Goal: Information Seeking & Learning: Learn about a topic

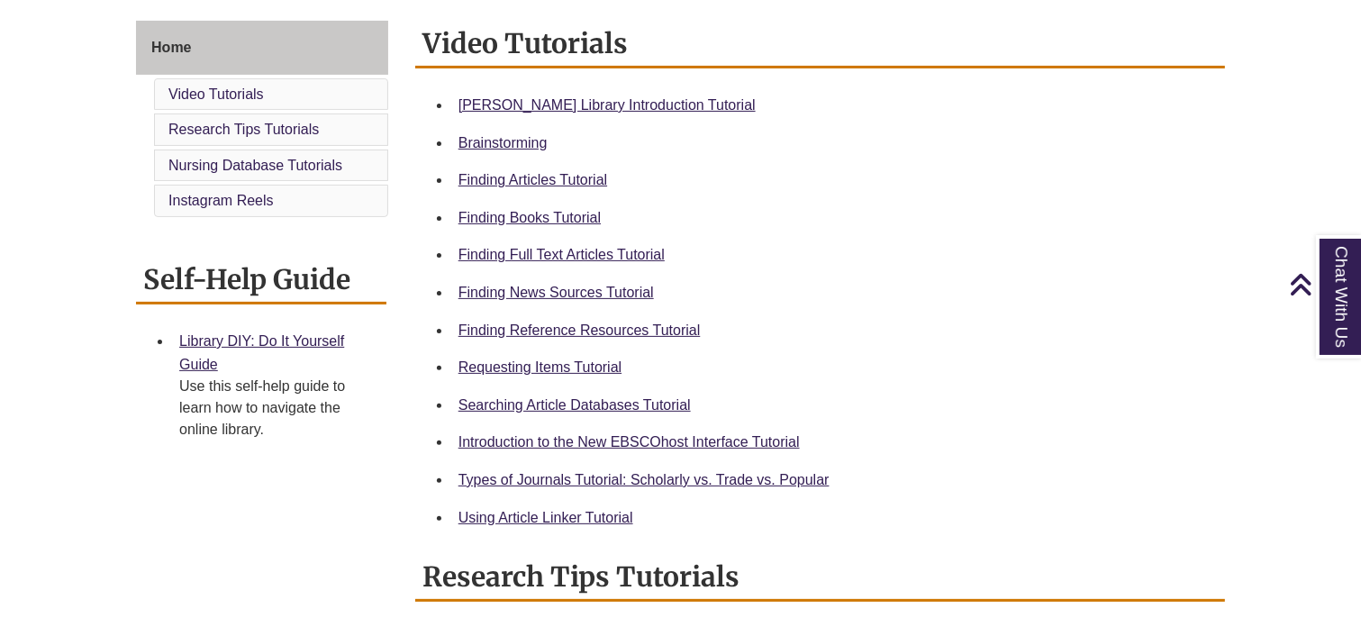
scroll to position [486, 0]
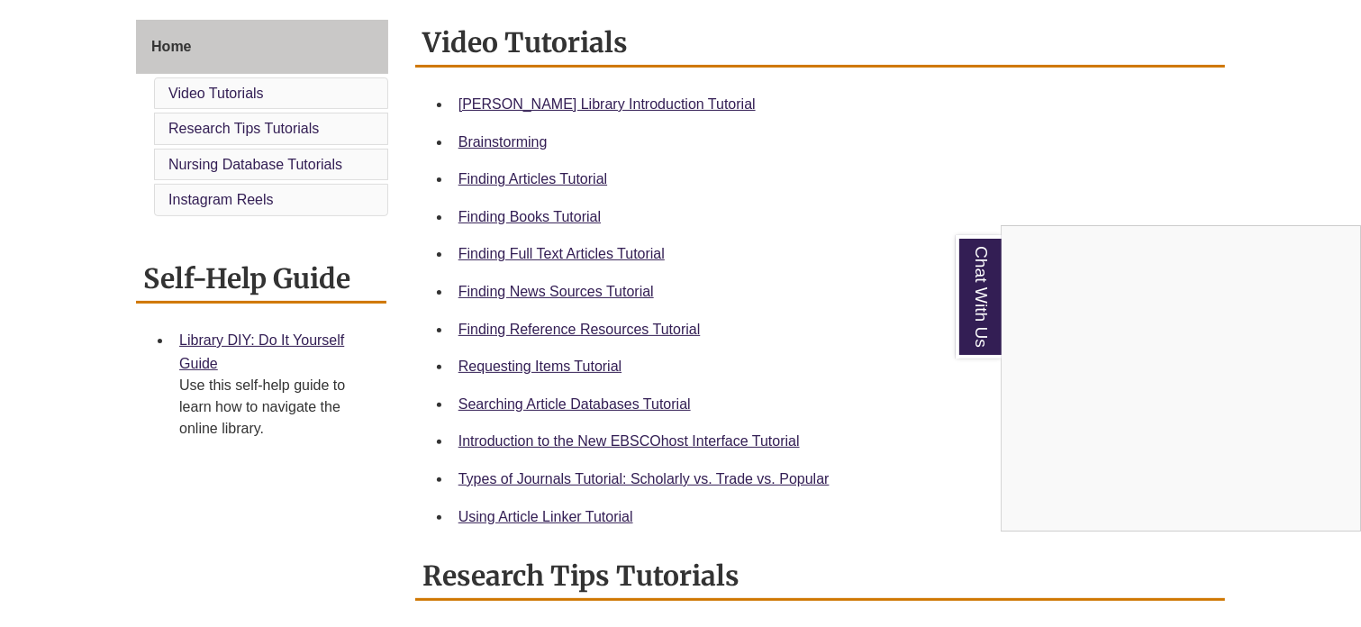
click at [560, 333] on div "Chat With Us" at bounding box center [680, 313] width 1361 height 627
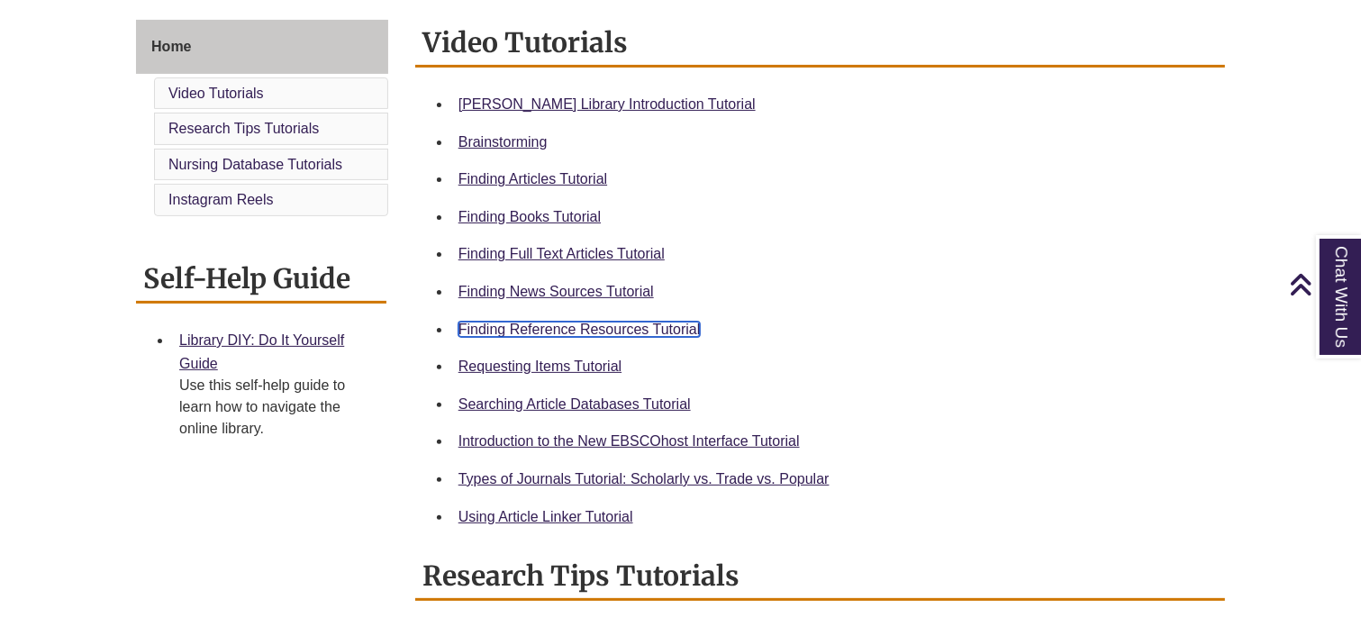
click at [582, 331] on link "Finding Reference Resources Tutorial" at bounding box center [580, 329] width 242 height 15
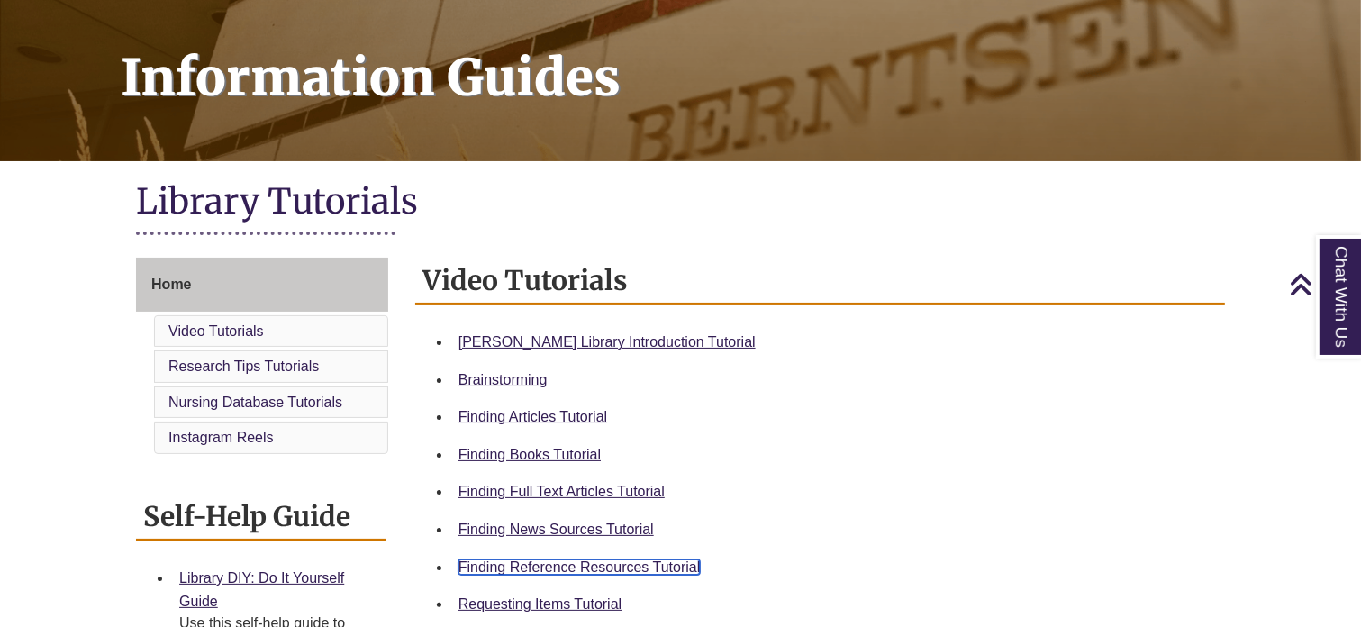
scroll to position [95, 0]
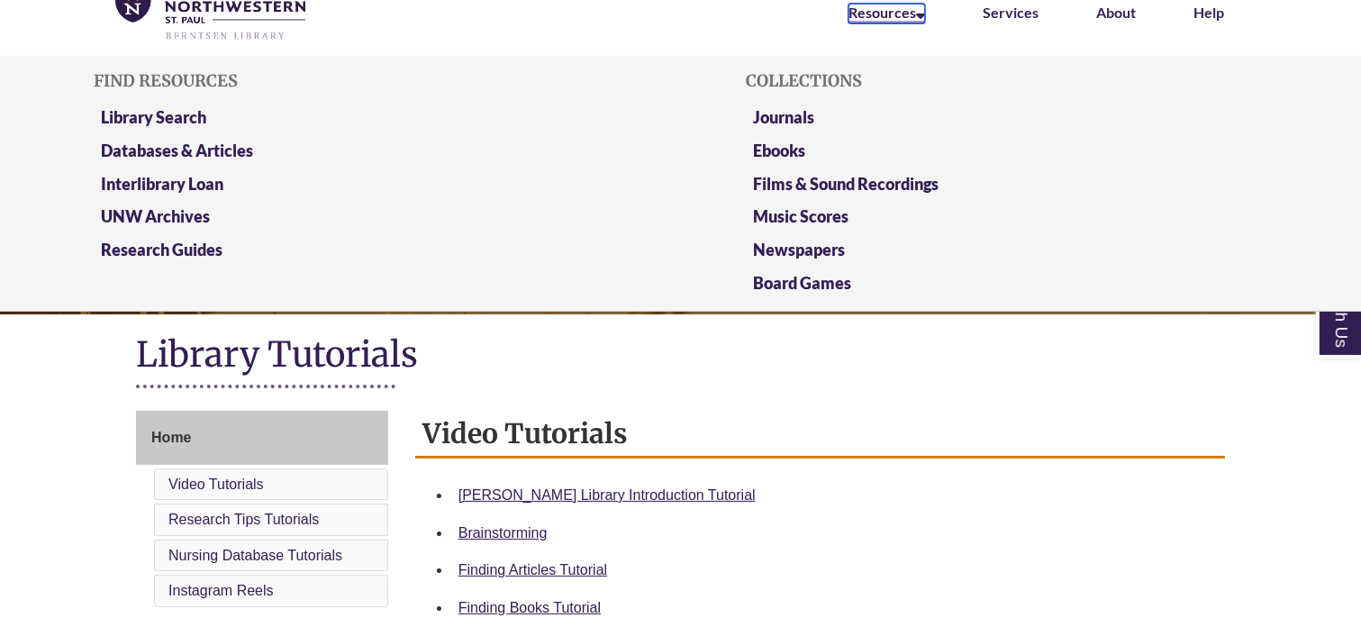
click at [920, 18] on icon at bounding box center [920, 12] width 9 height 14
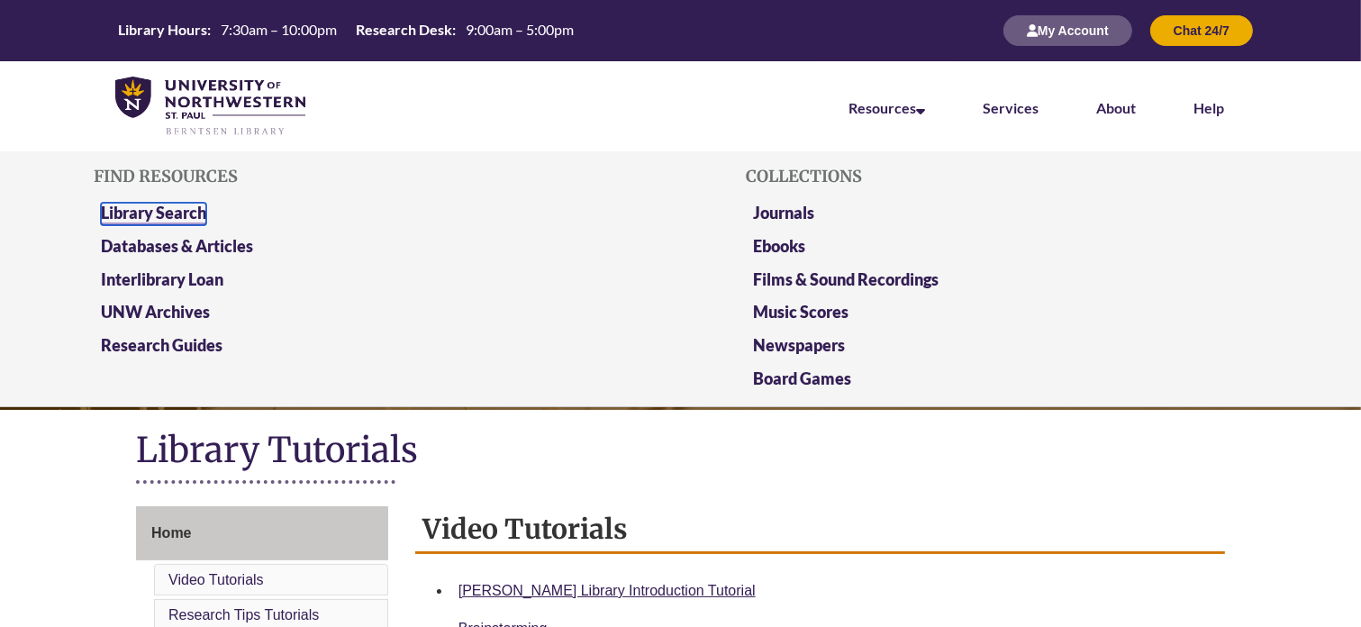
click at [177, 211] on link "Library Search" at bounding box center [153, 214] width 105 height 23
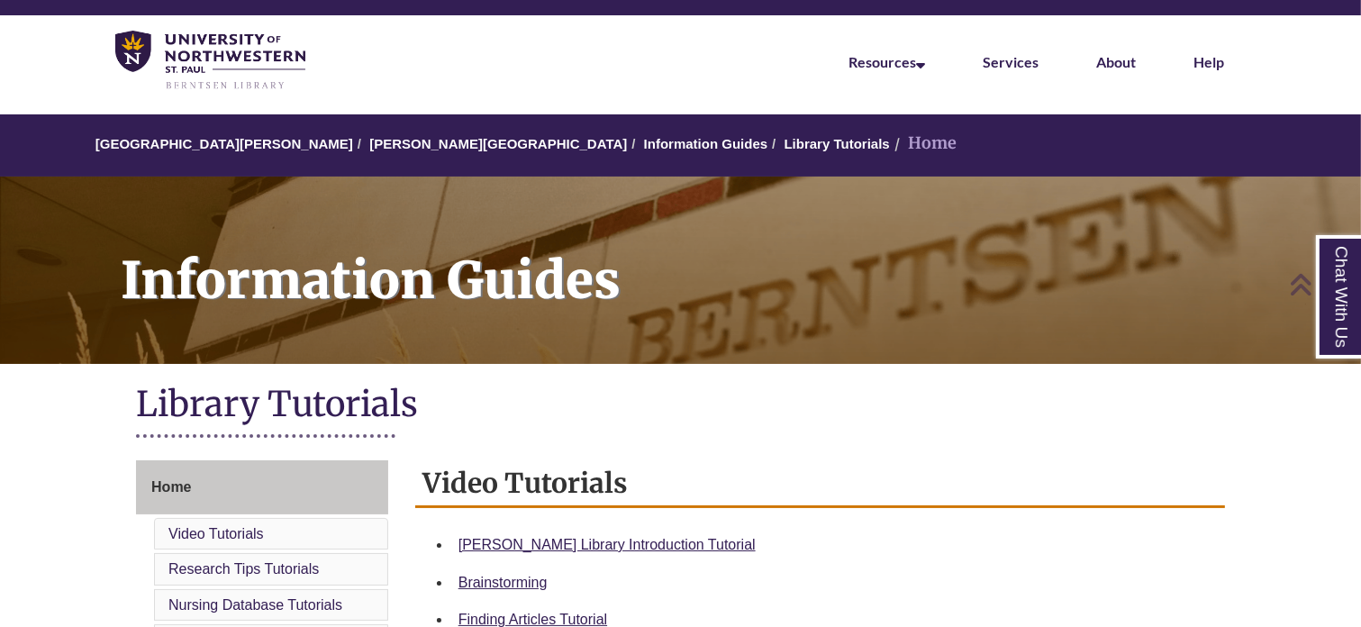
scroll to position [43, 0]
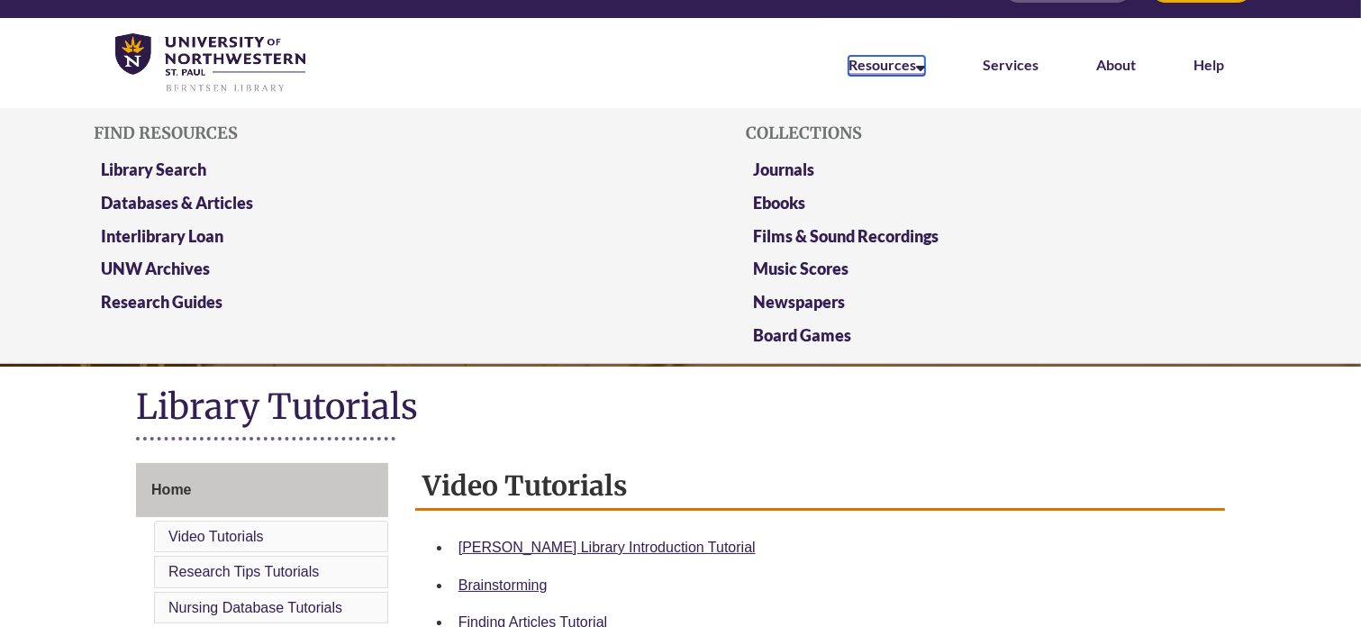
click at [913, 66] on link "Resources" at bounding box center [887, 66] width 77 height 20
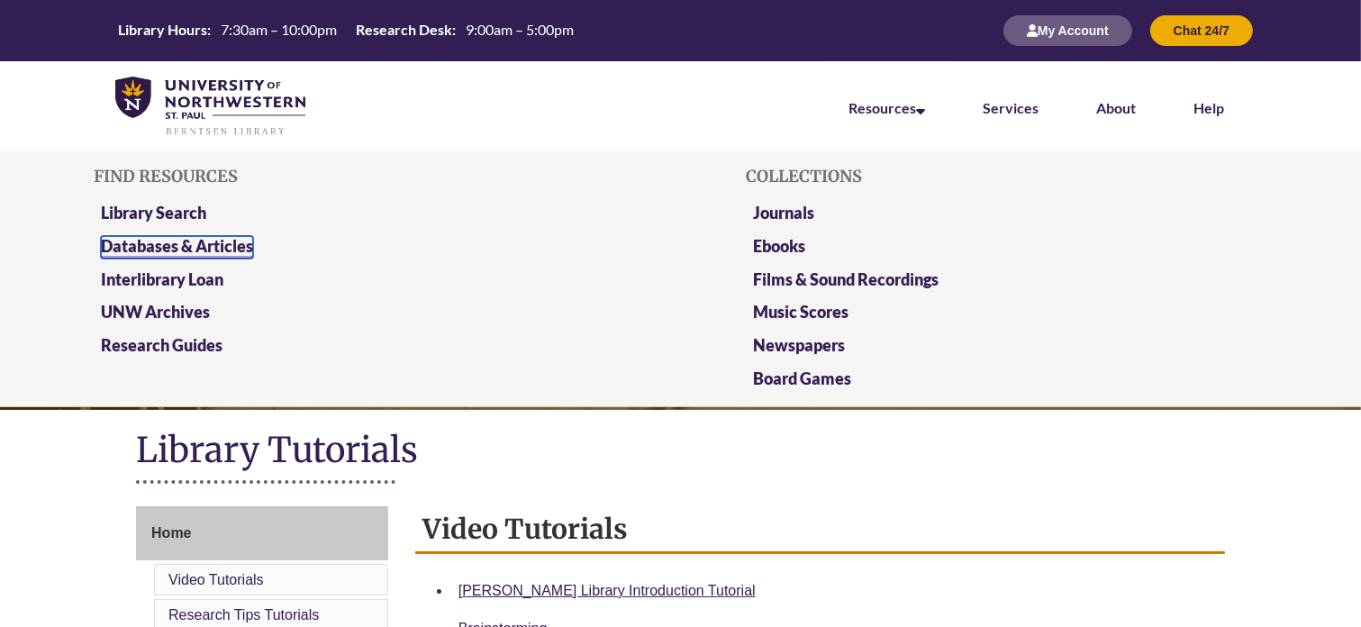
click at [184, 248] on link "Databases & Articles" at bounding box center [177, 247] width 152 height 23
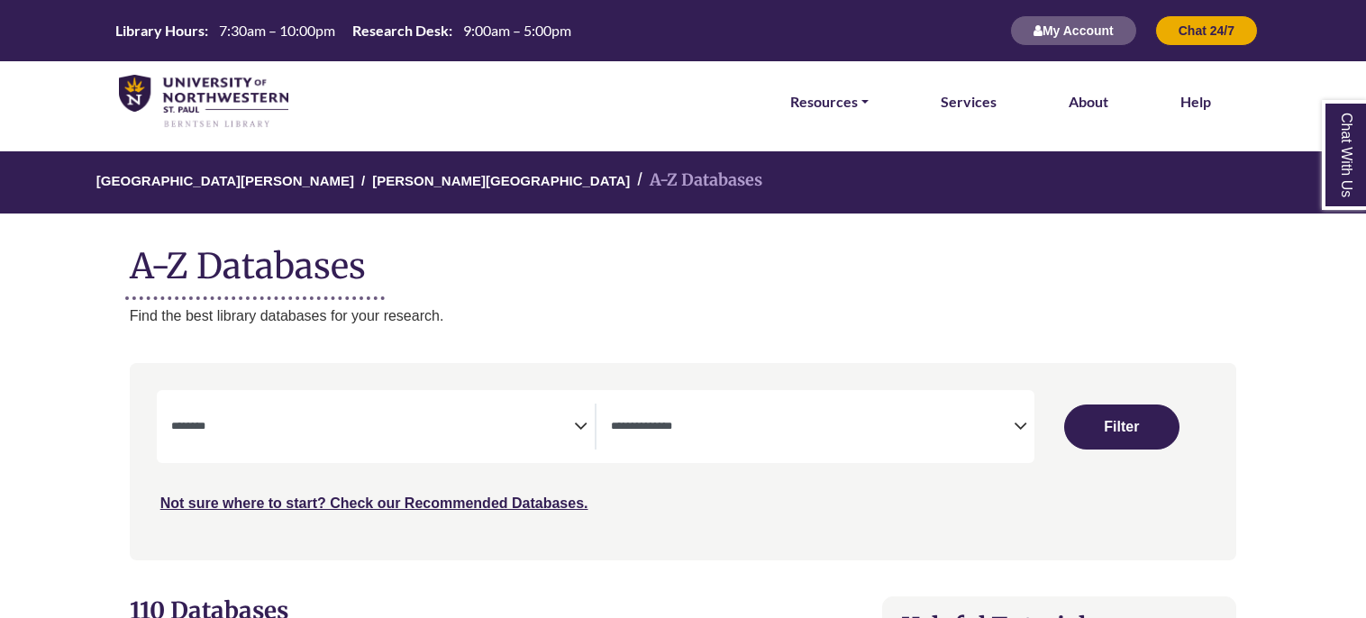
select select "Database Subject Filter"
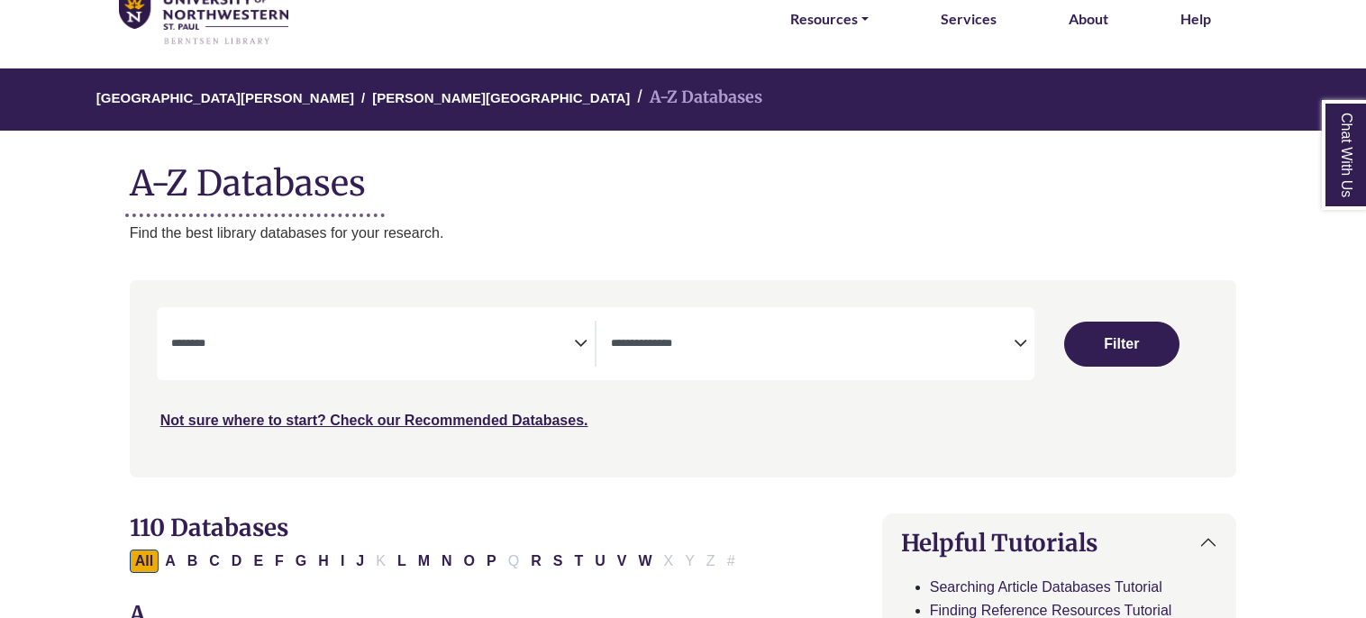
scroll to position [86, 0]
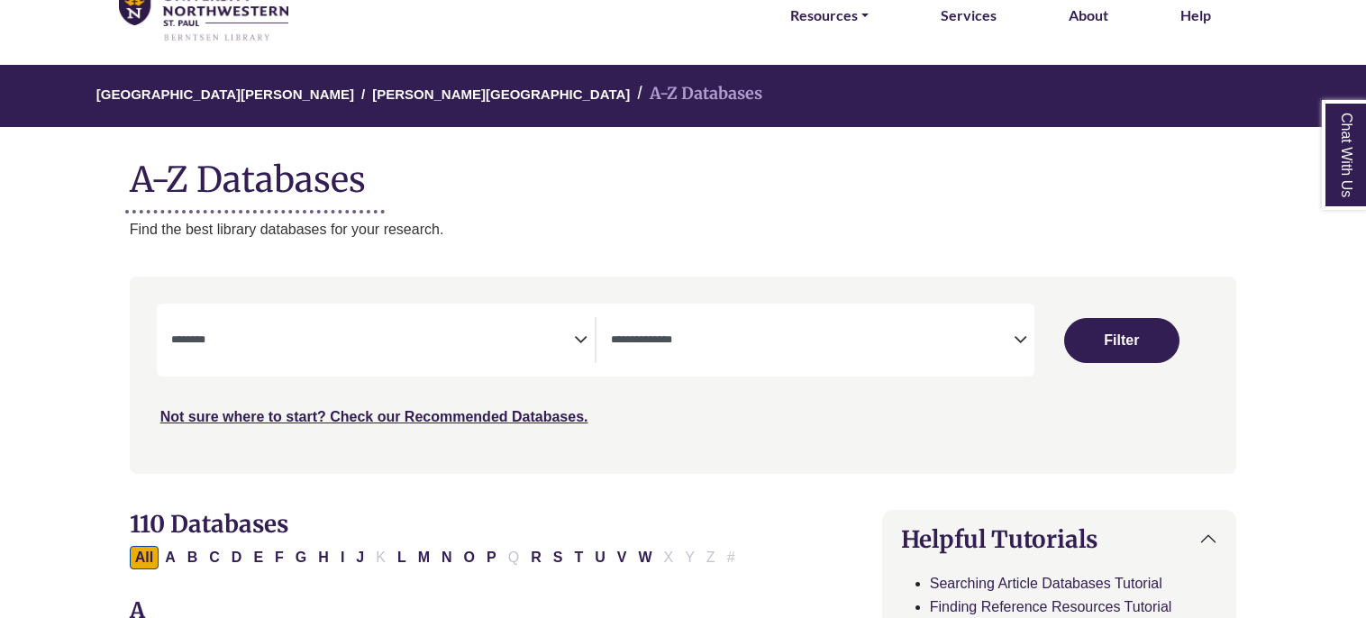
click at [846, 331] on span "Search filters" at bounding box center [812, 337] width 403 height 15
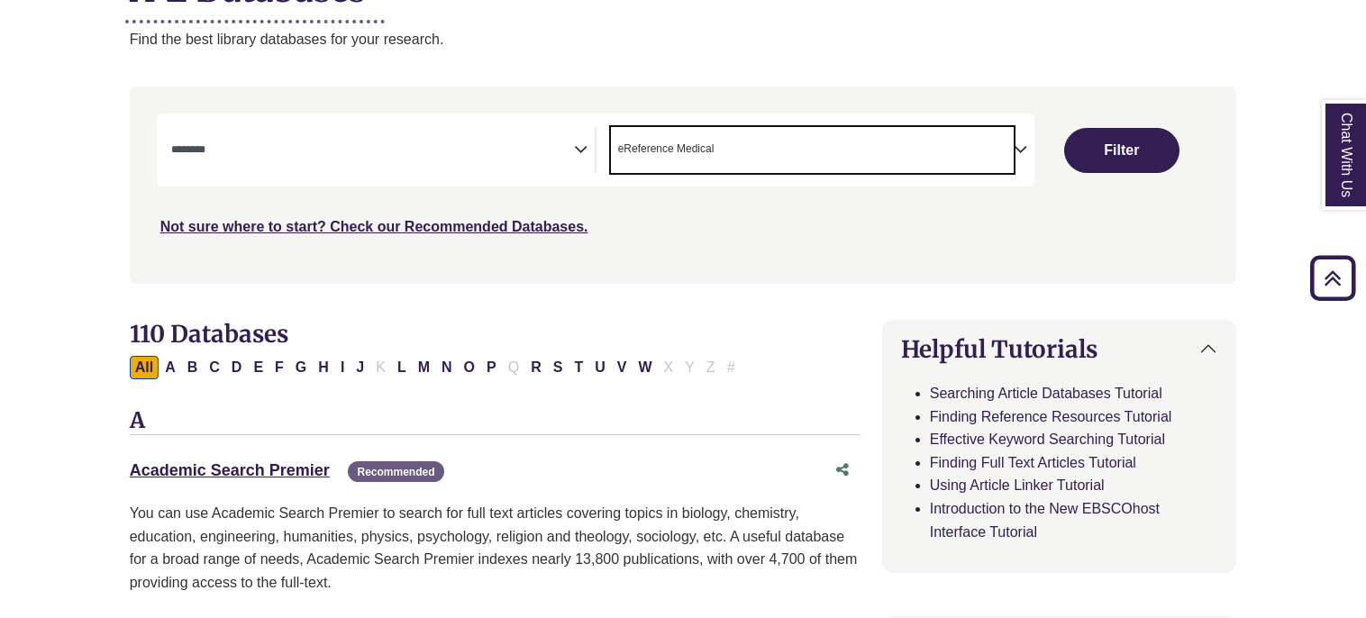
scroll to position [52, 0]
click at [727, 137] on span "× eReference Medical" at bounding box center [812, 150] width 403 height 46
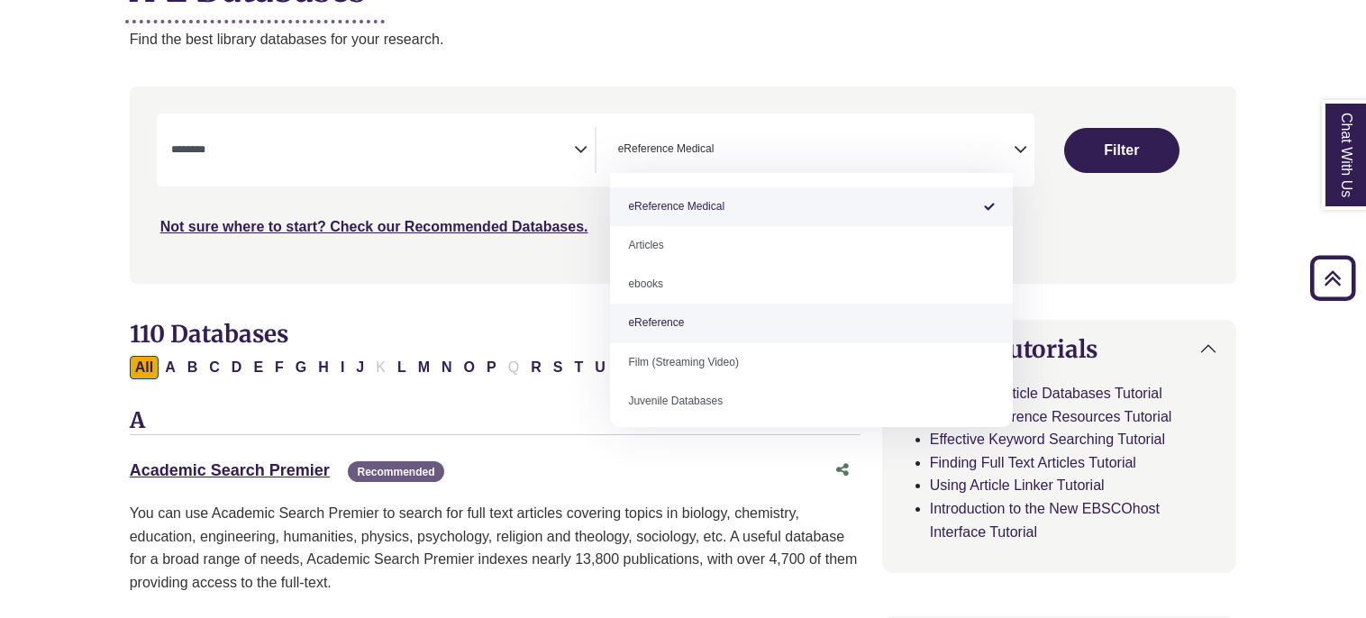
select select "*****"
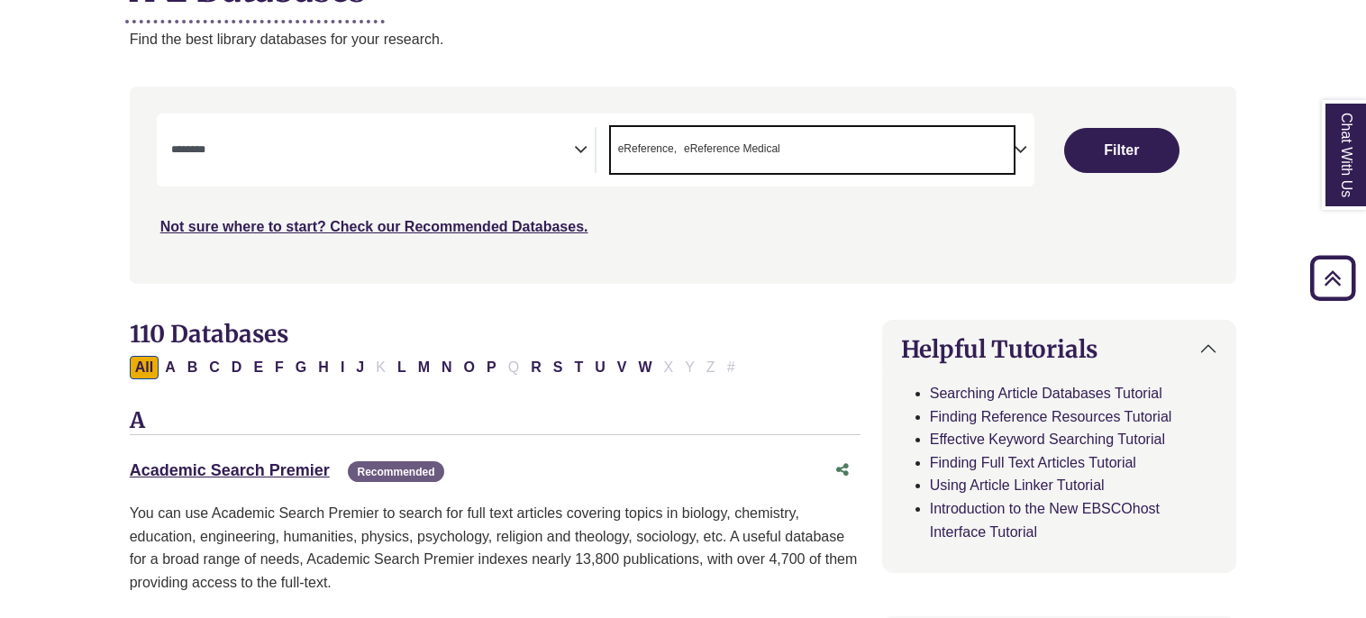
click at [692, 150] on span "eReference Medical" at bounding box center [732, 149] width 96 height 17
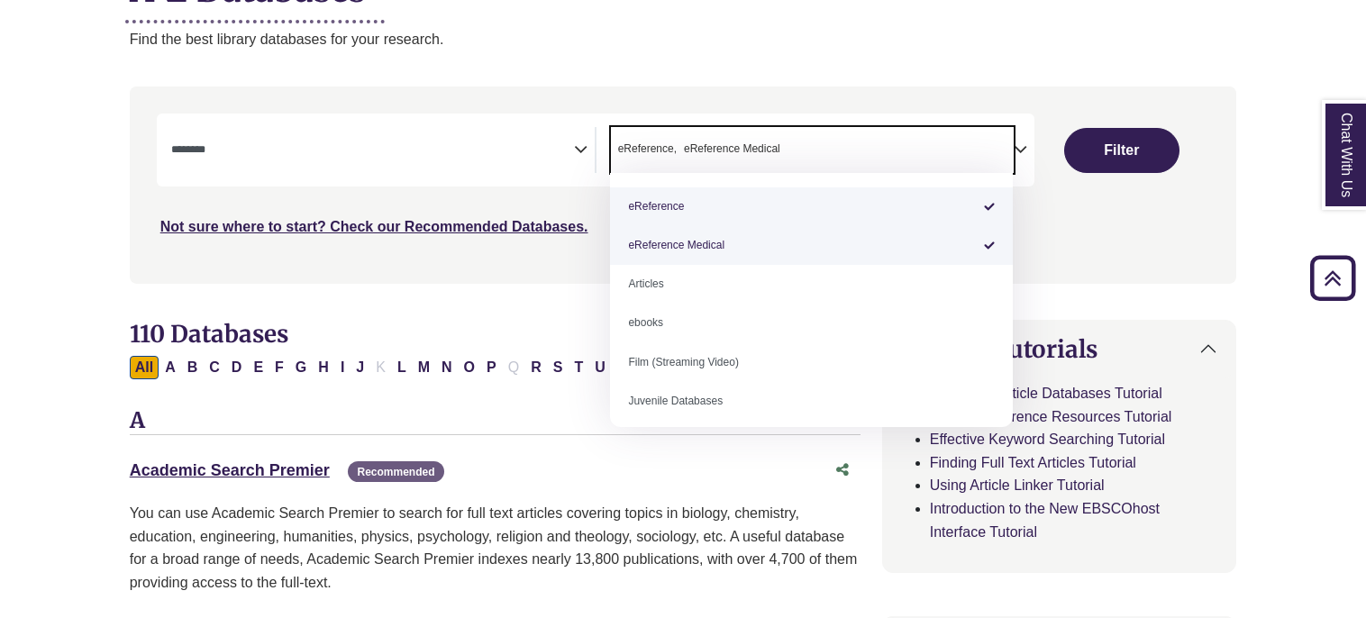
type textarea "**********"
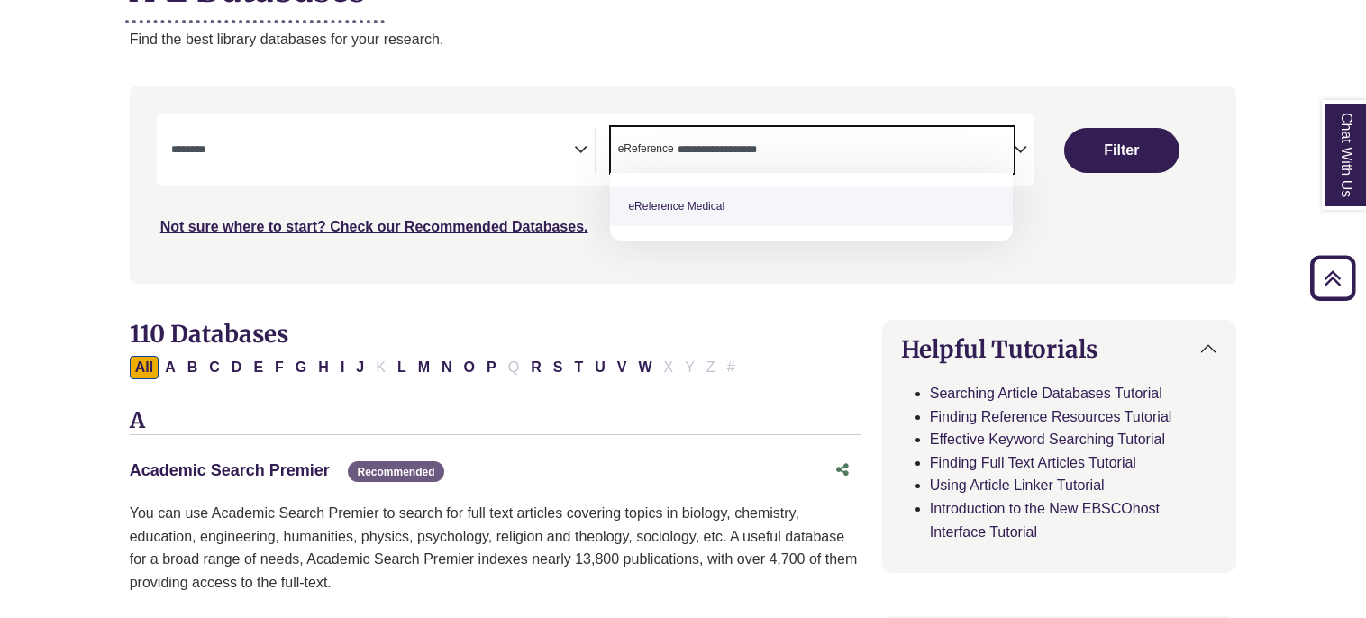
drag, startPoint x: 677, startPoint y: 148, endPoint x: 825, endPoint y: 140, distance: 148.0
click at [825, 140] on span "**********" at bounding box center [754, 147] width 154 height 15
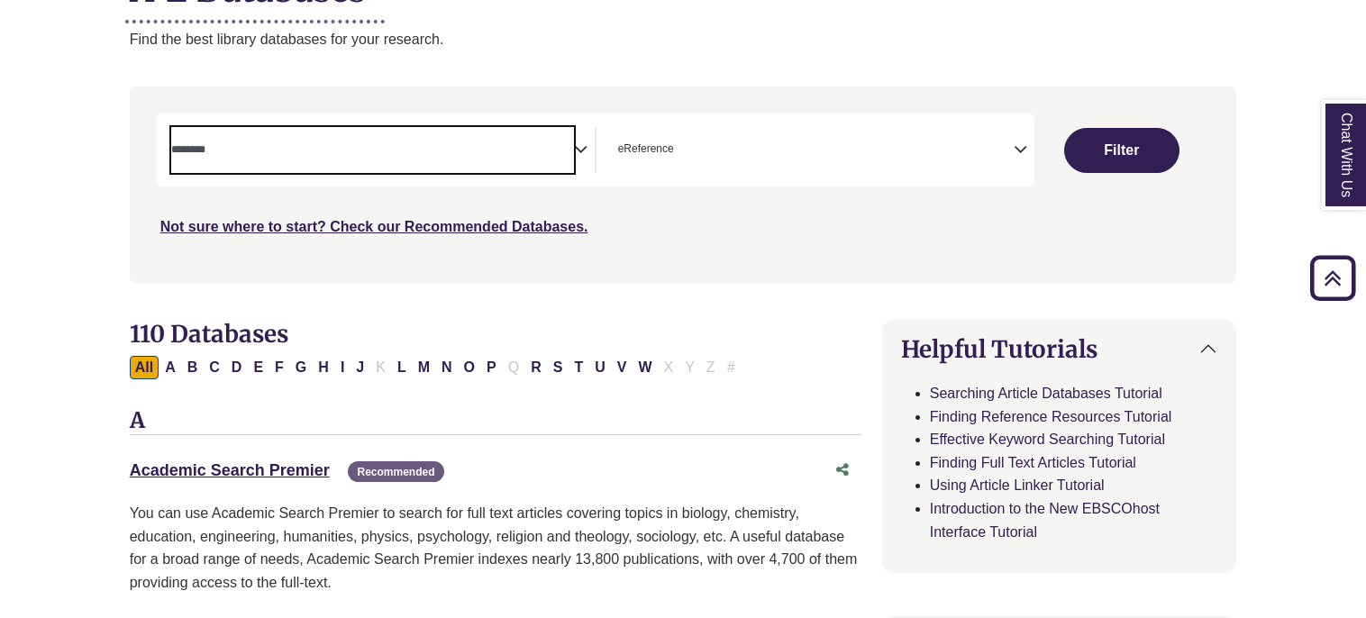
click at [451, 165] on span "Search filters" at bounding box center [372, 150] width 403 height 46
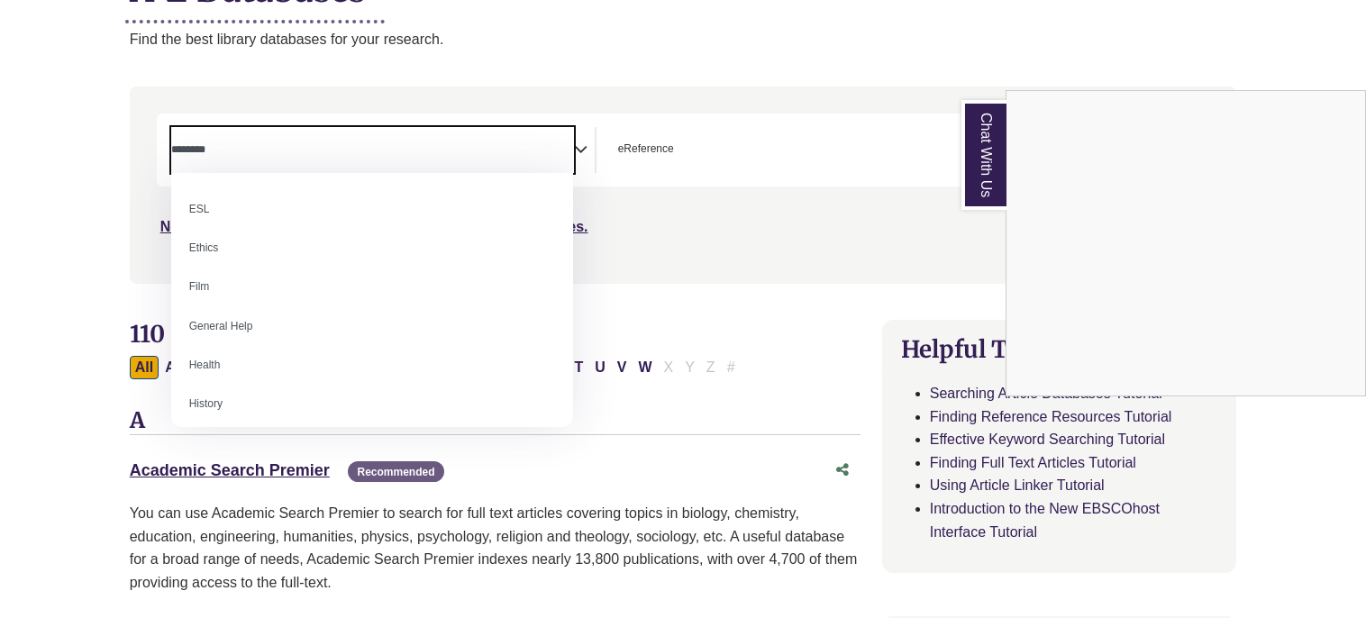
scroll to position [644, 0]
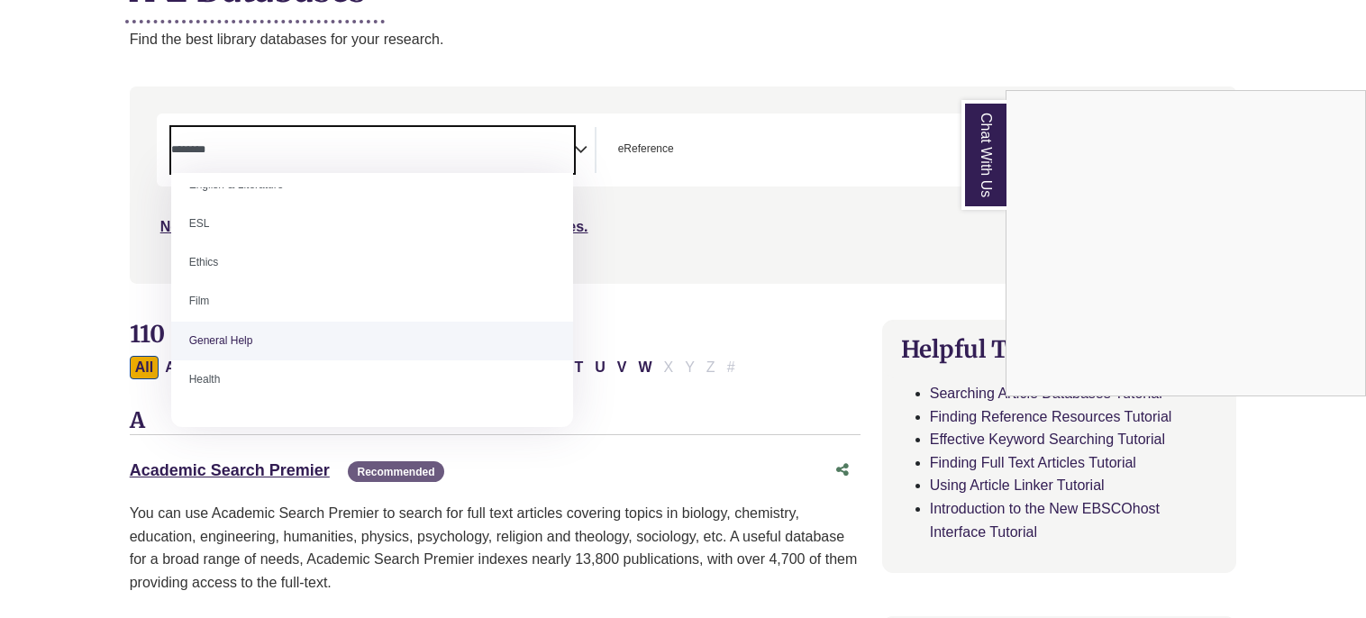
select select "*****"
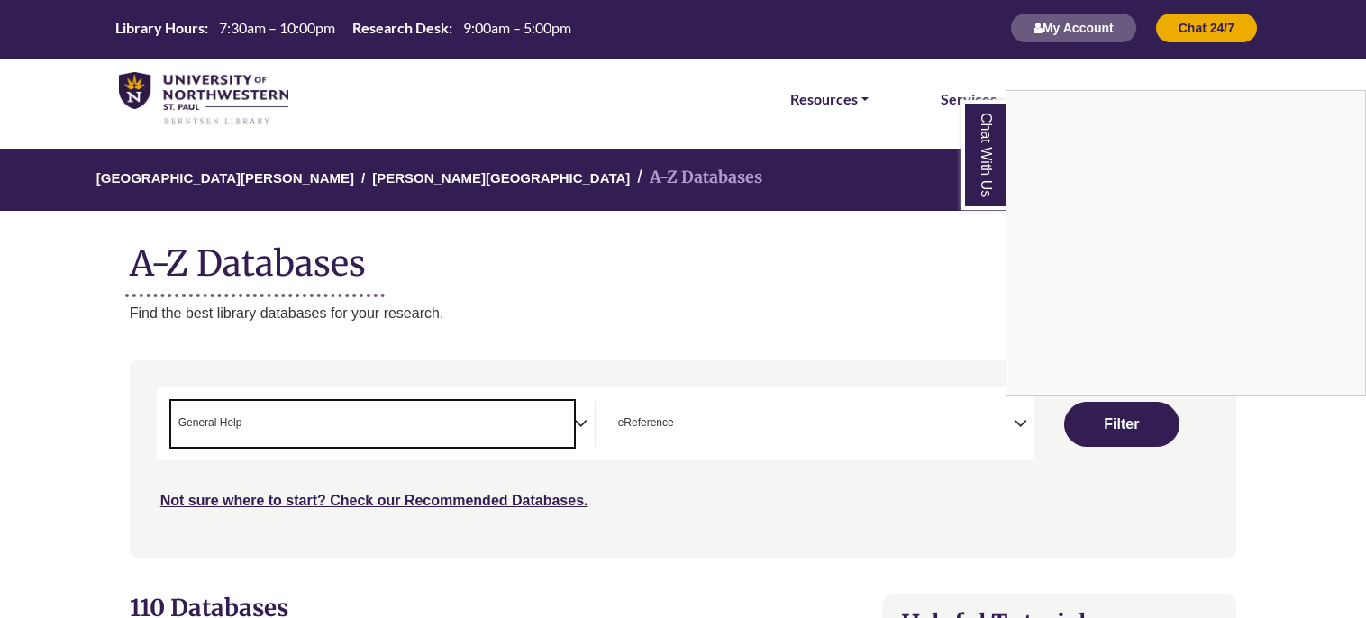
scroll to position [0, 0]
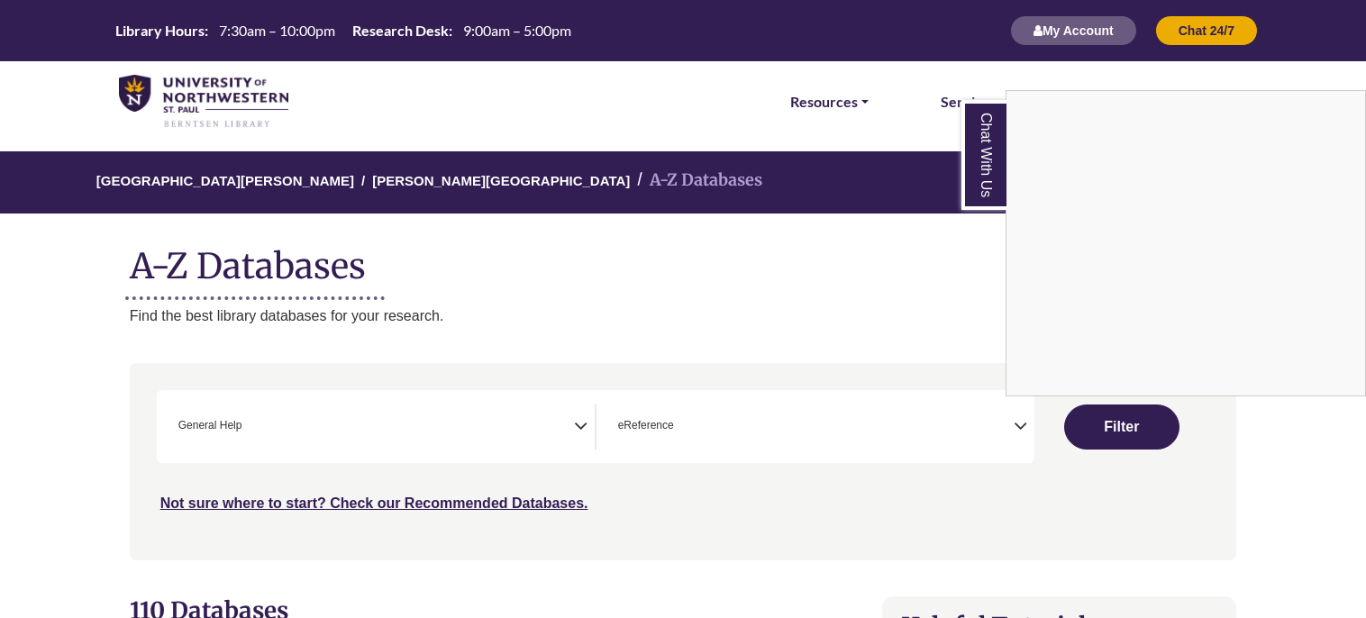
click at [1152, 420] on div "Chat With Us" at bounding box center [683, 309] width 1366 height 618
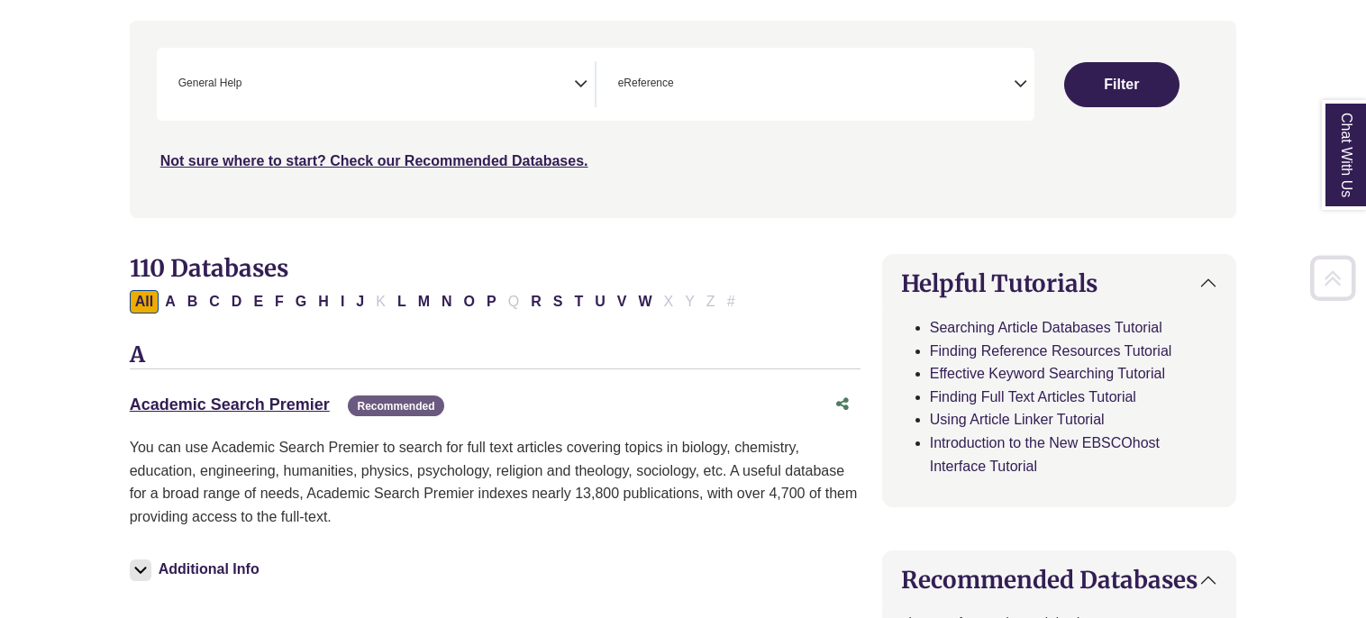
scroll to position [363, 0]
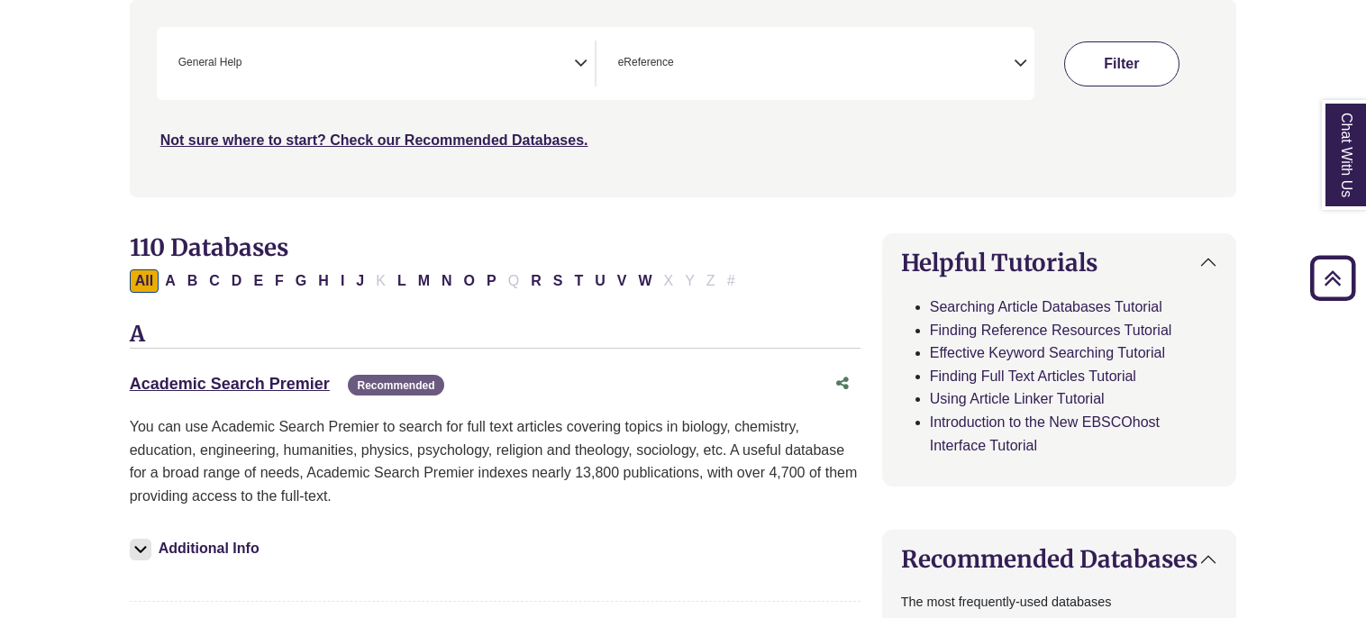
click at [1110, 60] on button "Filter" at bounding box center [1121, 63] width 115 height 45
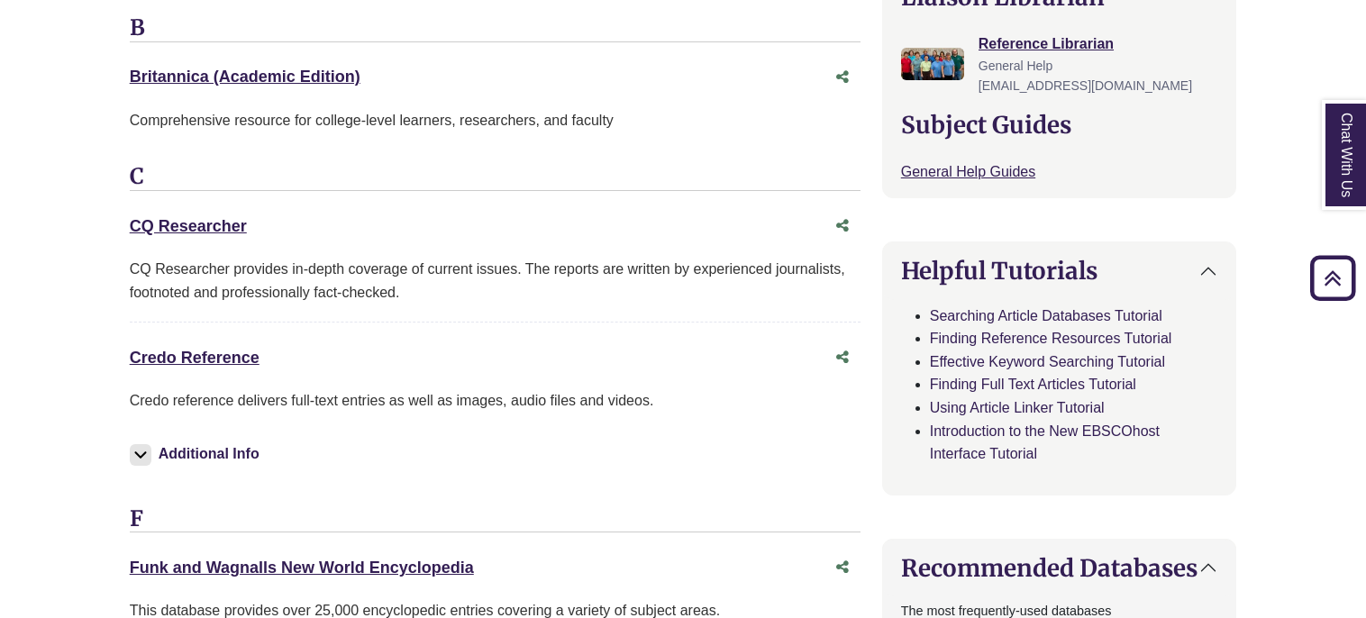
scroll to position [706, 0]
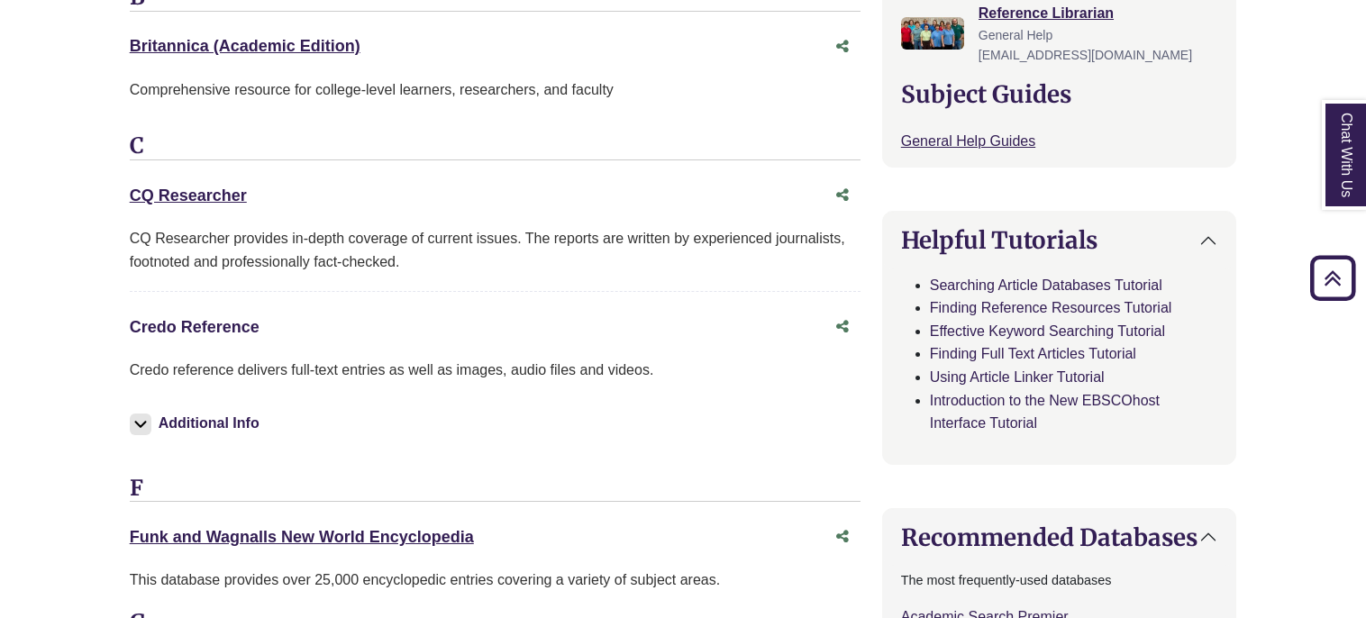
click at [212, 318] on link "Credo Reference This link opens in a new window" at bounding box center [195, 327] width 130 height 18
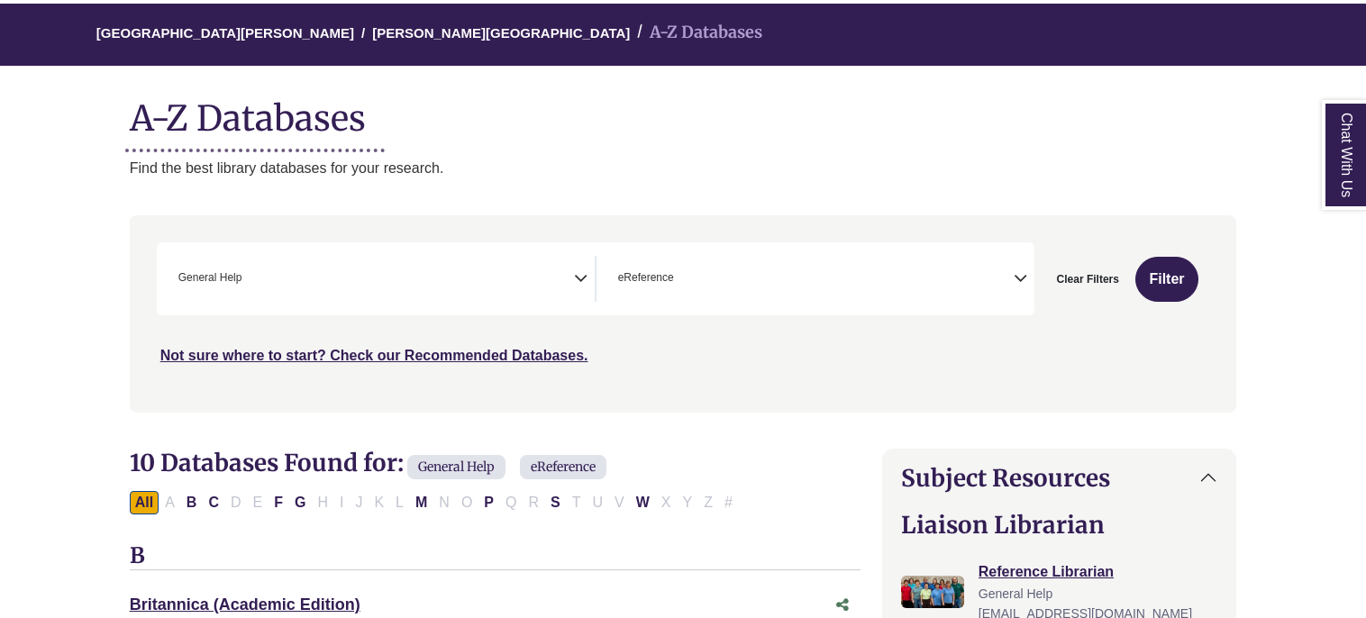
scroll to position [0, 0]
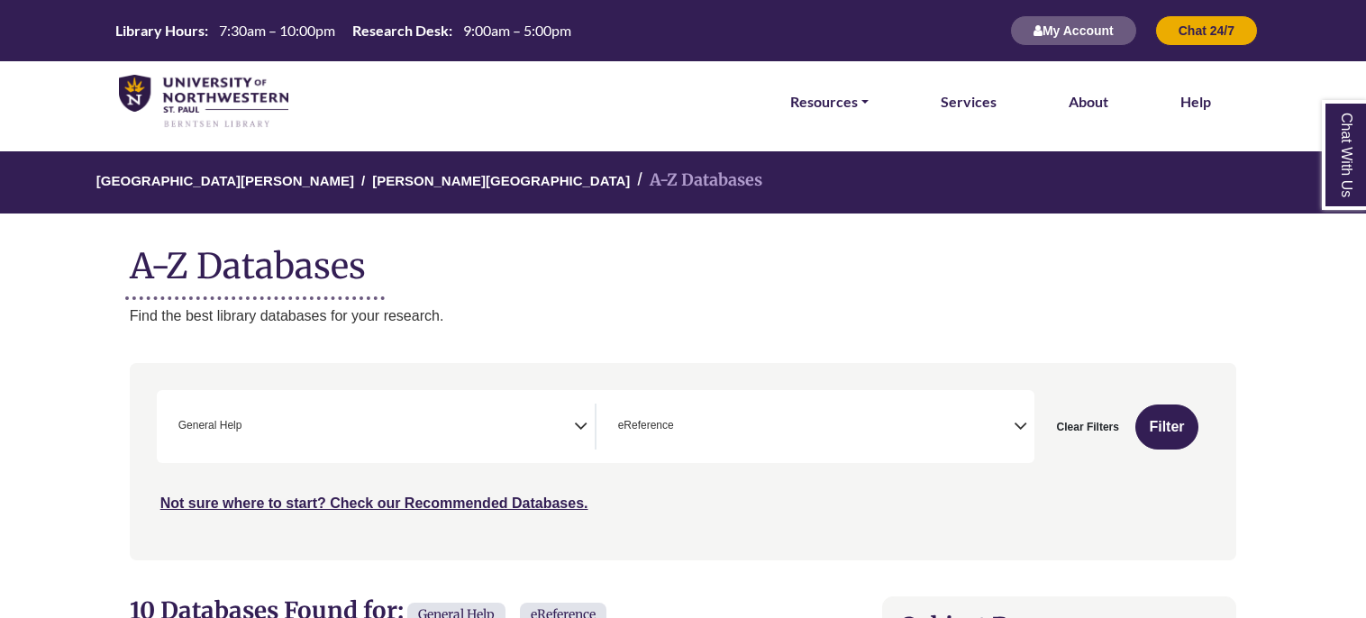
click at [870, 103] on li "Resources FIND RESOURCES Library Search Databases & Articles Interlibrary Loan …" at bounding box center [829, 101] width 93 height 81
click at [859, 102] on link "Resources" at bounding box center [829, 101] width 78 height 23
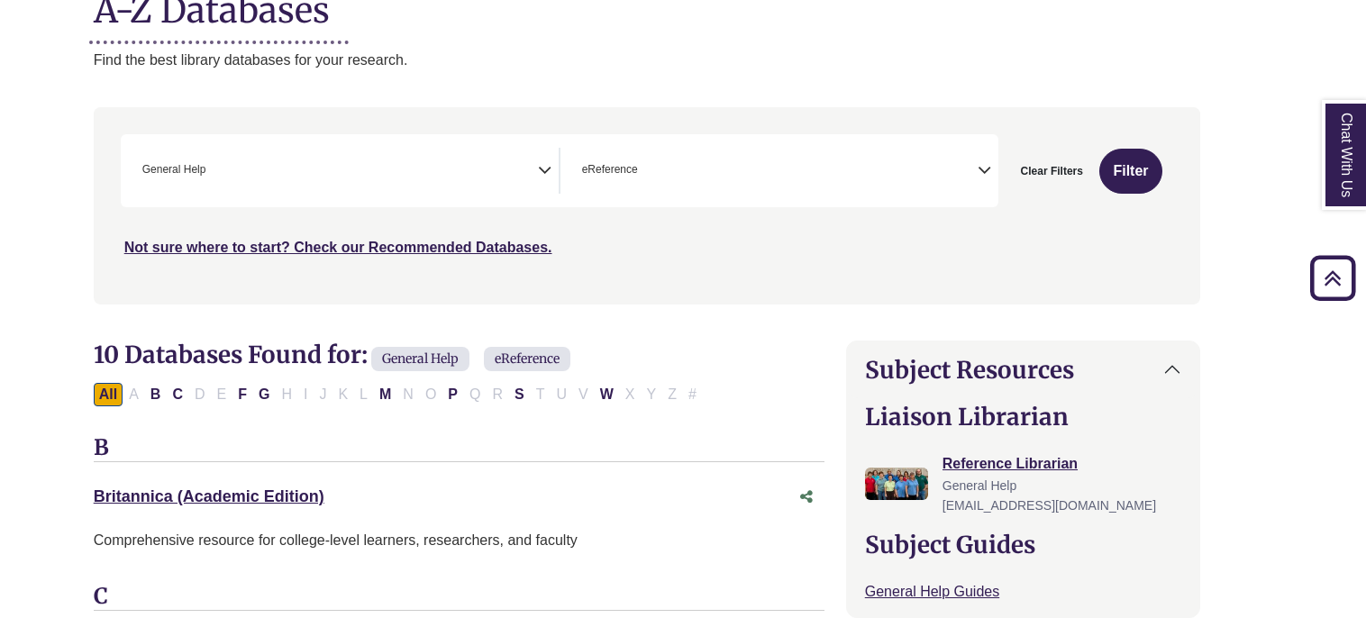
scroll to position [385, 36]
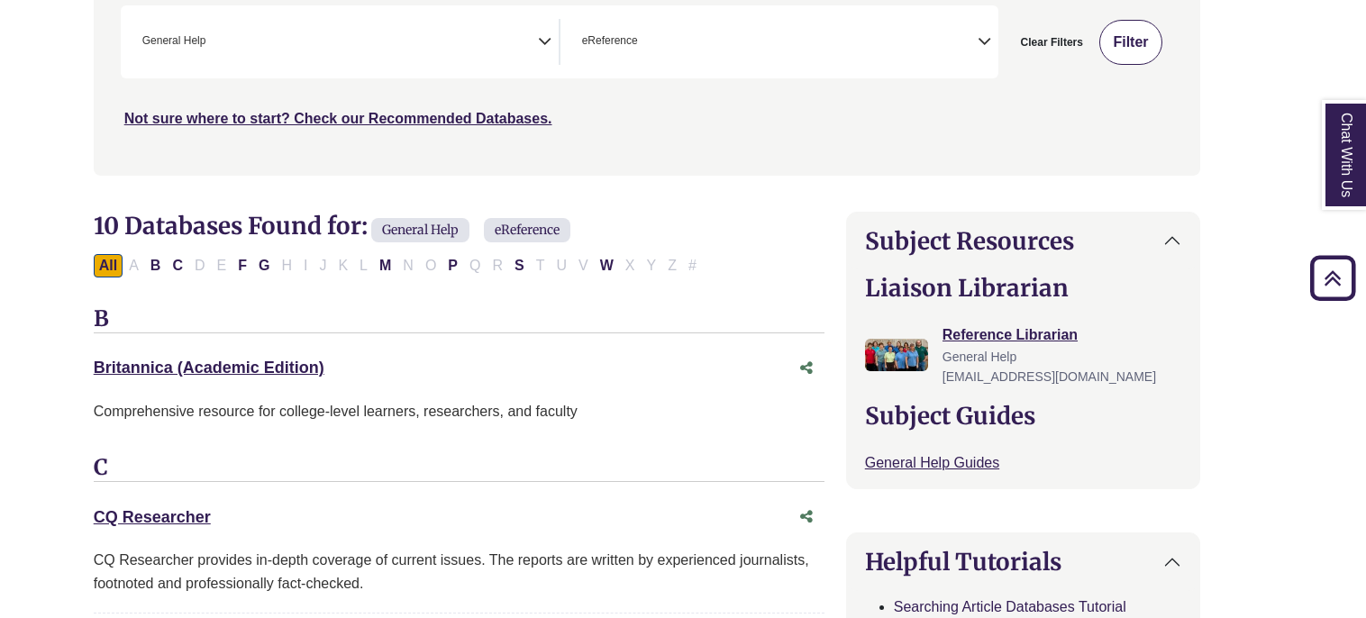
click at [1135, 61] on button "Filter" at bounding box center [1131, 42] width 64 height 45
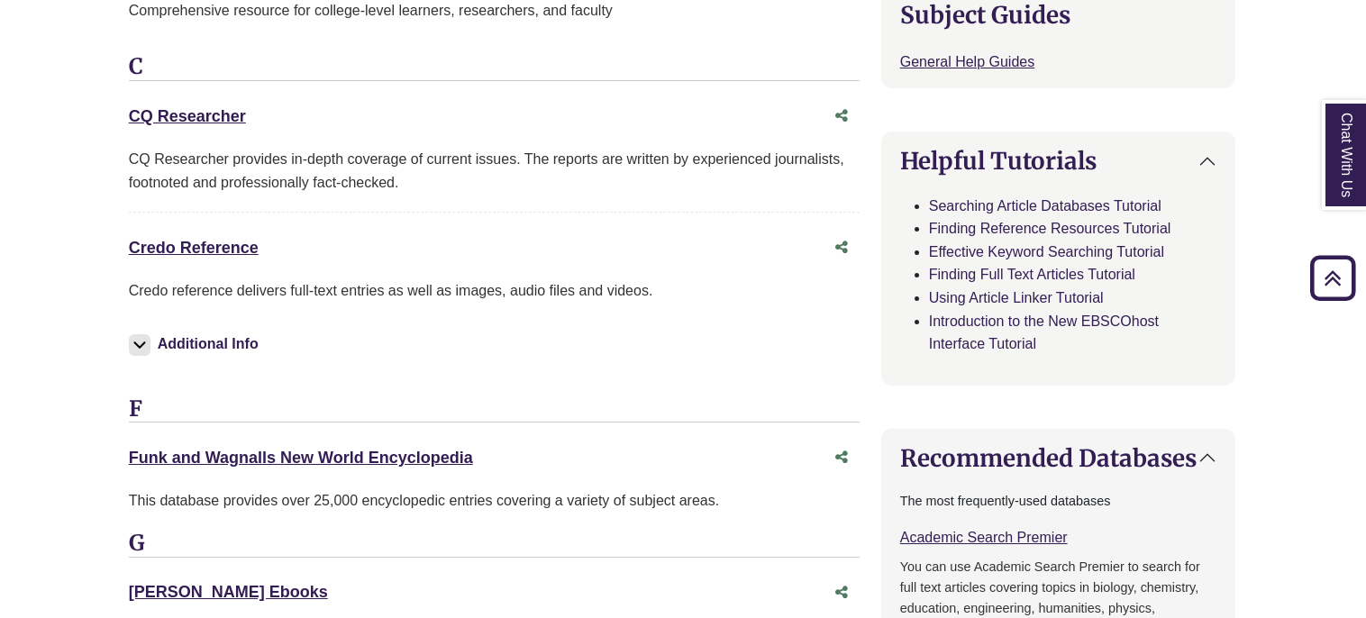
scroll to position [785, 0]
click at [170, 250] on link "Credo Reference This link opens in a new window" at bounding box center [195, 248] width 130 height 18
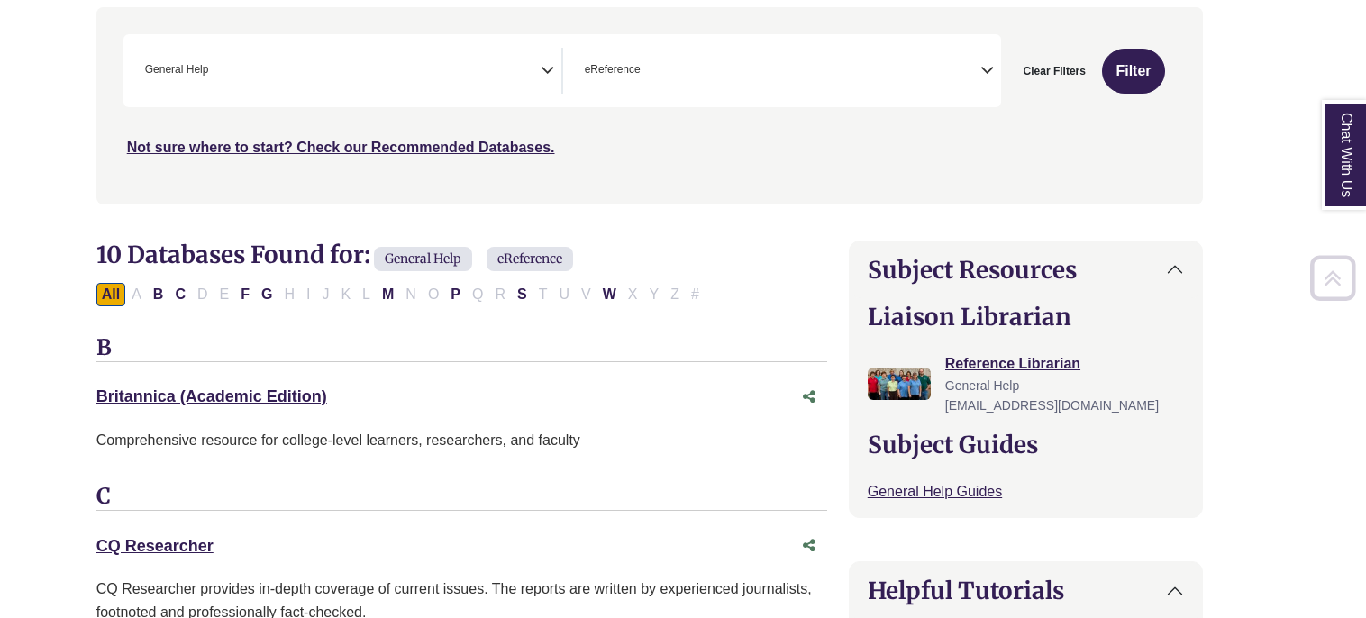
scroll to position [385, 36]
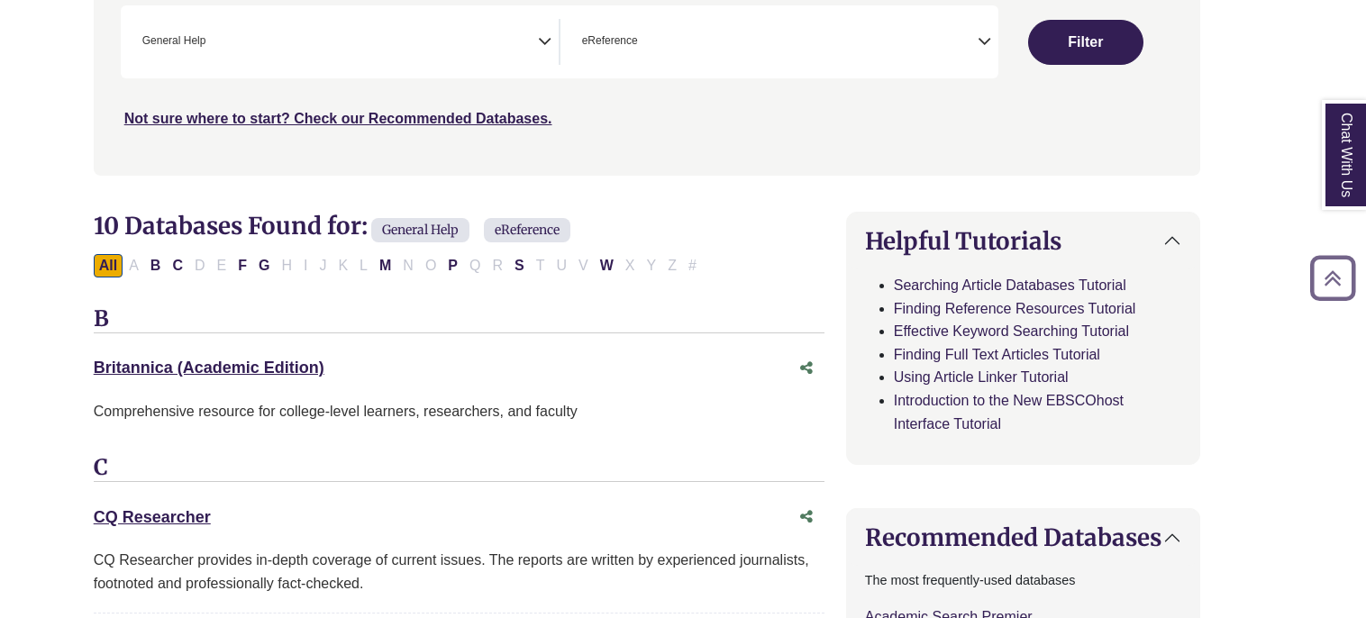
scroll to position [363, 0]
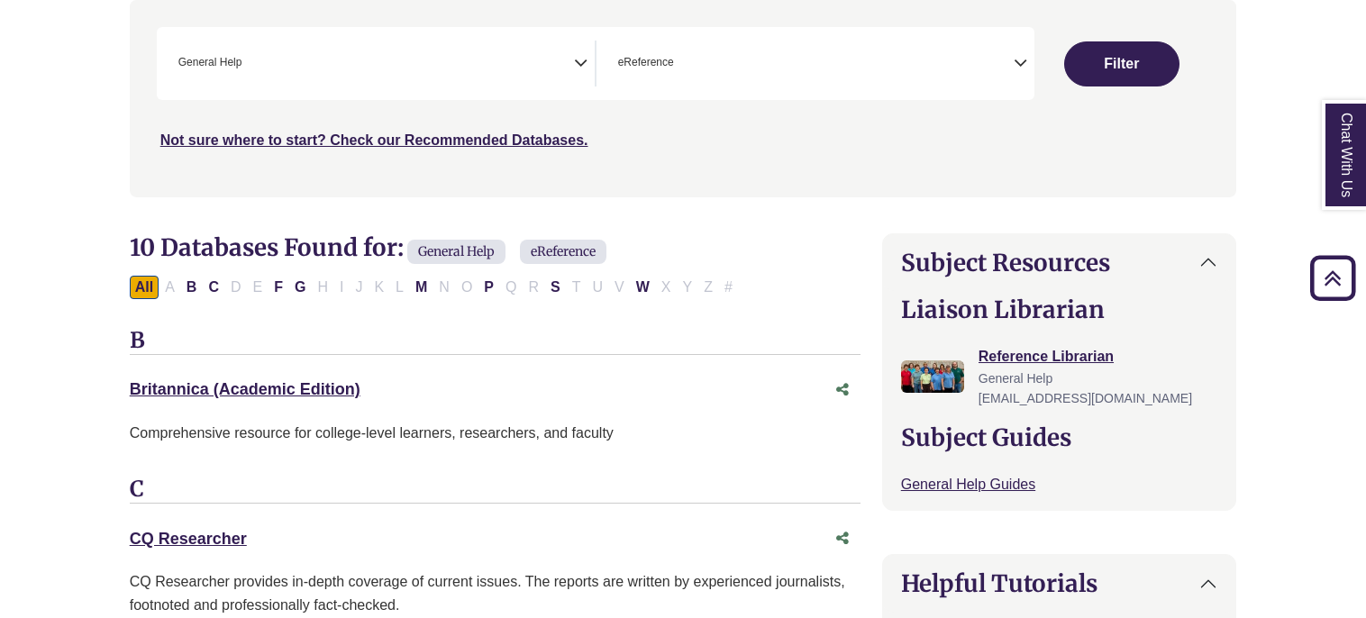
select select "Database Subject Filter"
select select "Database Types Filter"
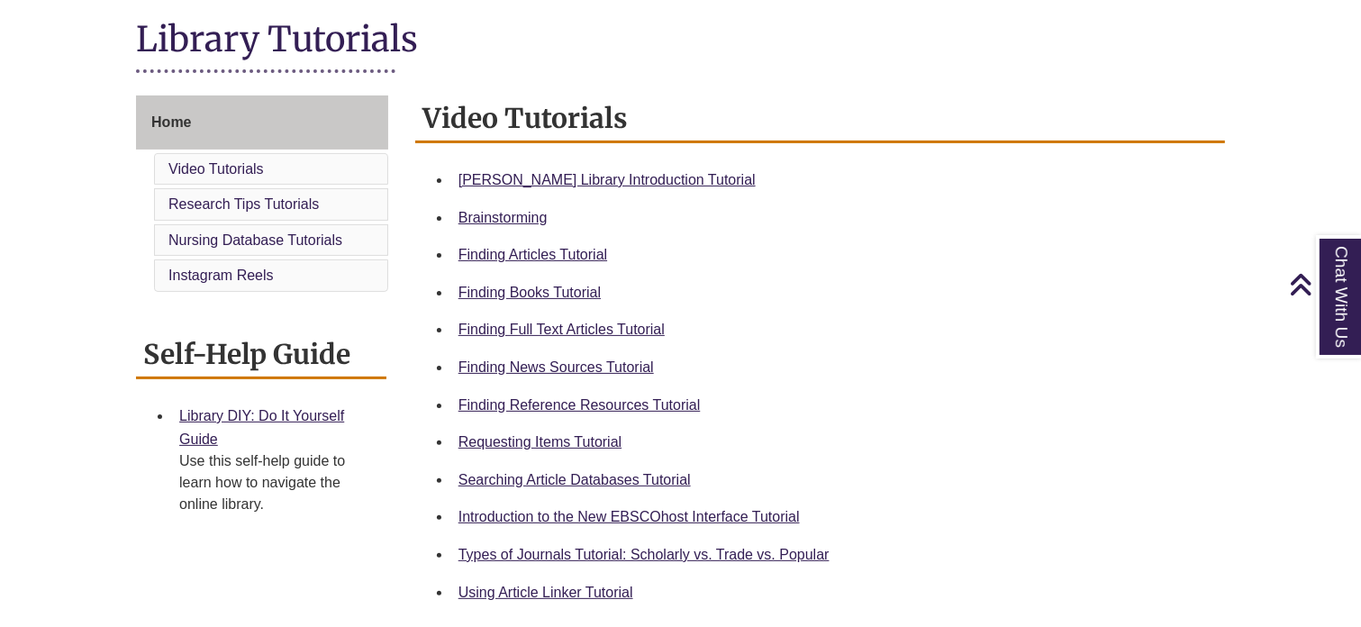
scroll to position [431, 0]
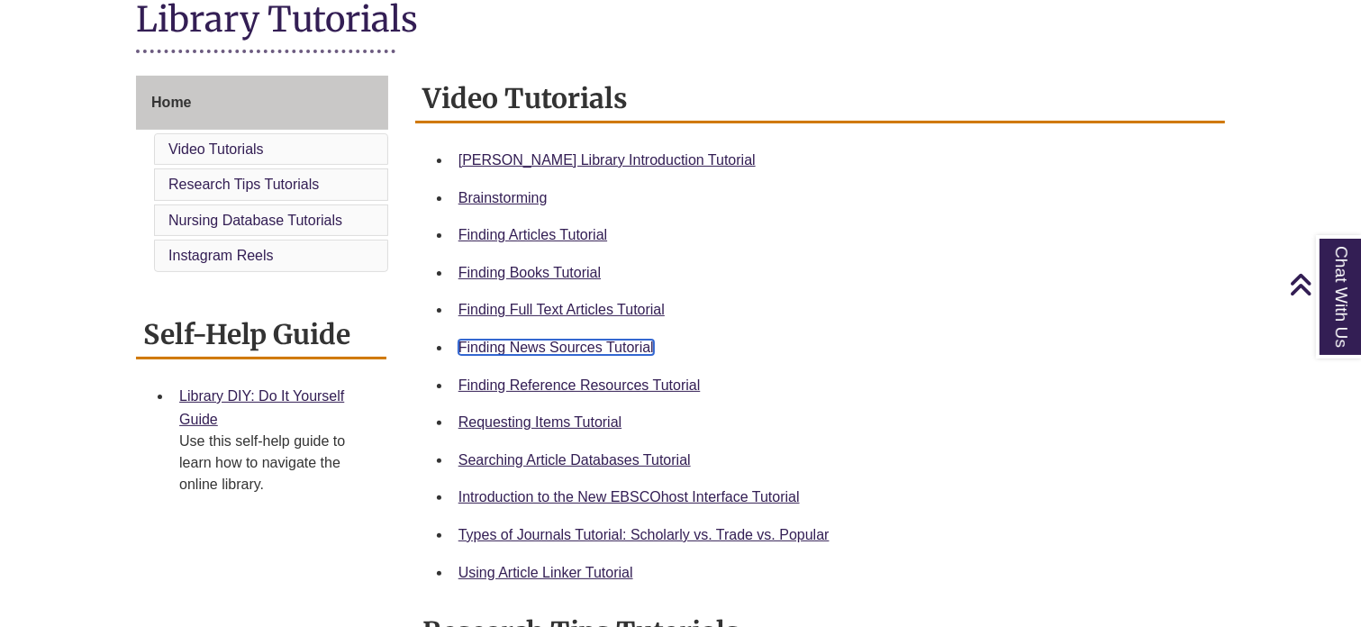
click at [573, 341] on link "Finding News Sources Tutorial" at bounding box center [556, 347] width 195 height 15
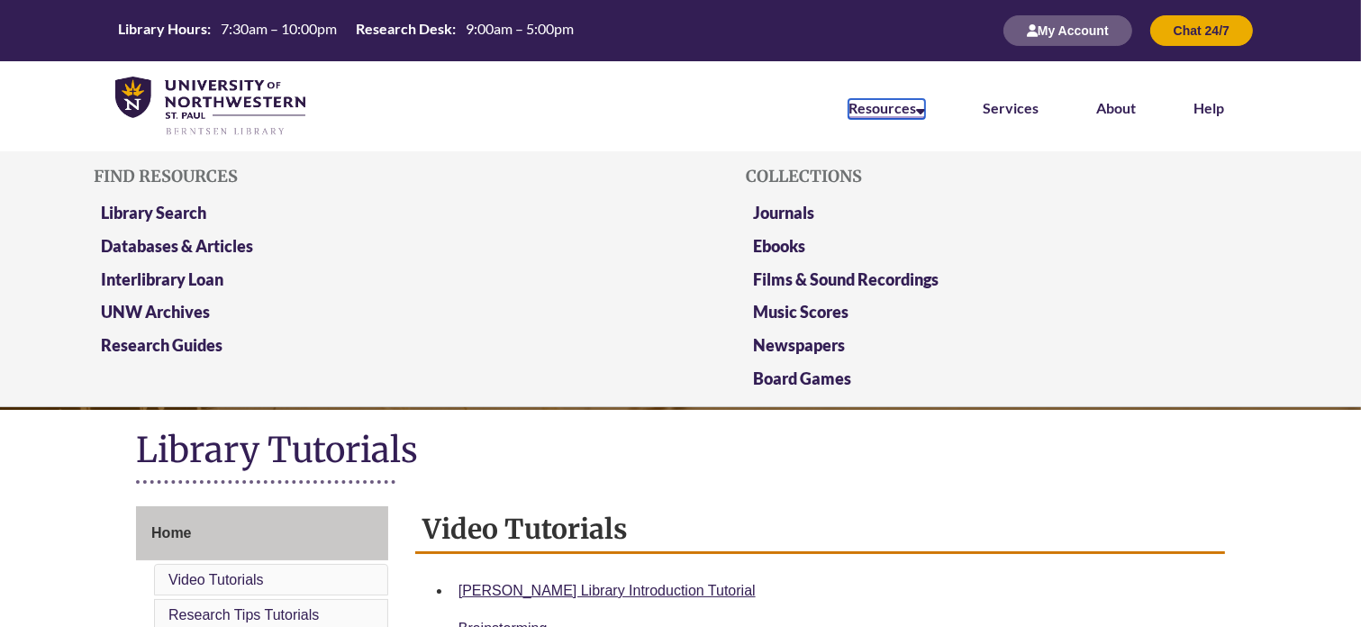
click at [902, 108] on link "Resources" at bounding box center [887, 109] width 77 height 20
click at [144, 218] on link "Library Search" at bounding box center [153, 214] width 105 height 23
